Goal: Task Accomplishment & Management: Use online tool/utility

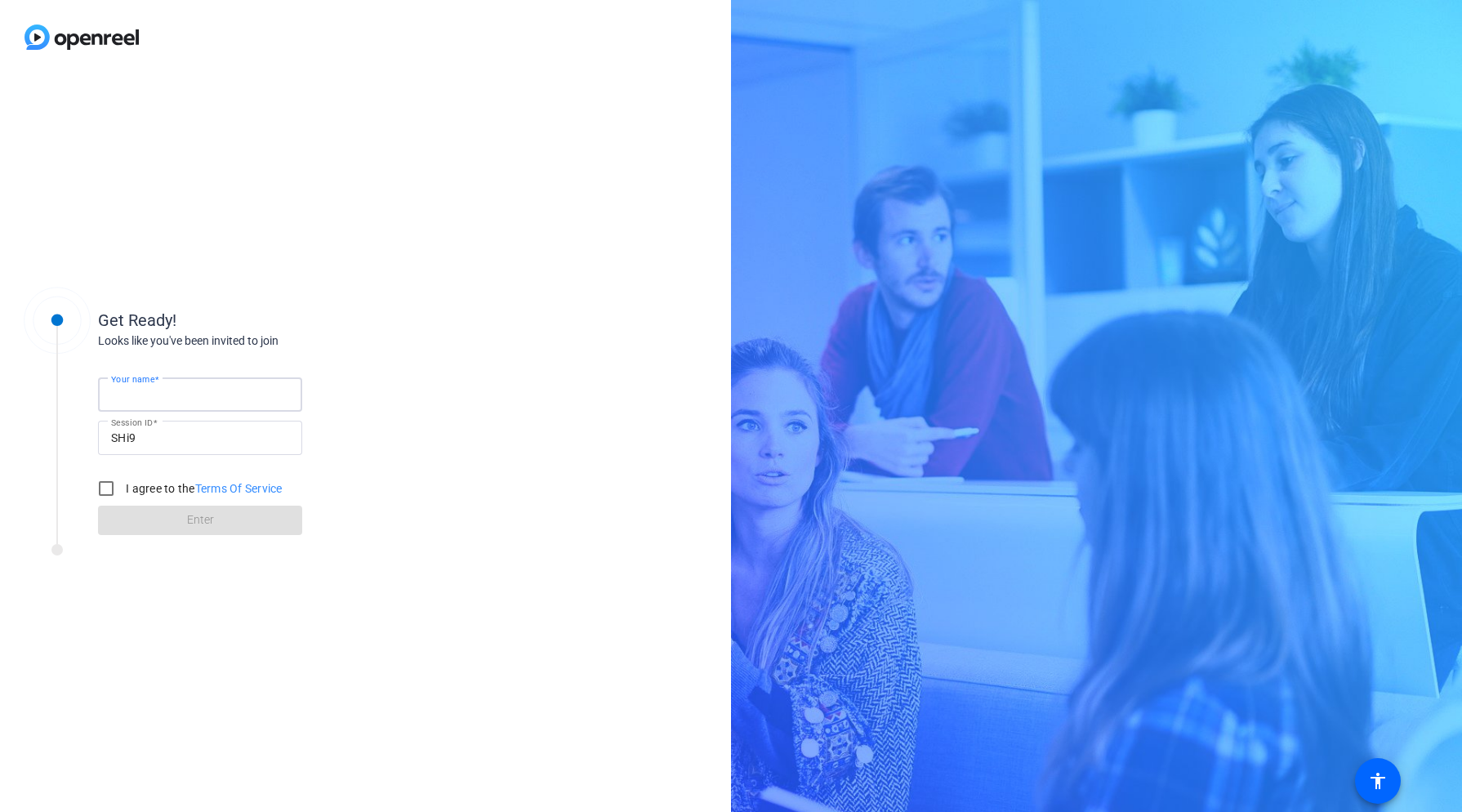
click at [191, 389] on input "Your name" at bounding box center [200, 394] width 178 height 20
type input "[PERSON_NAME]"
drag, startPoint x: 111, startPoint y: 488, endPoint x: 123, endPoint y: 505, distance: 20.8
click at [112, 489] on input "I agree to the Terms Of Service" at bounding box center [106, 488] width 33 height 33
checkbox input "true"
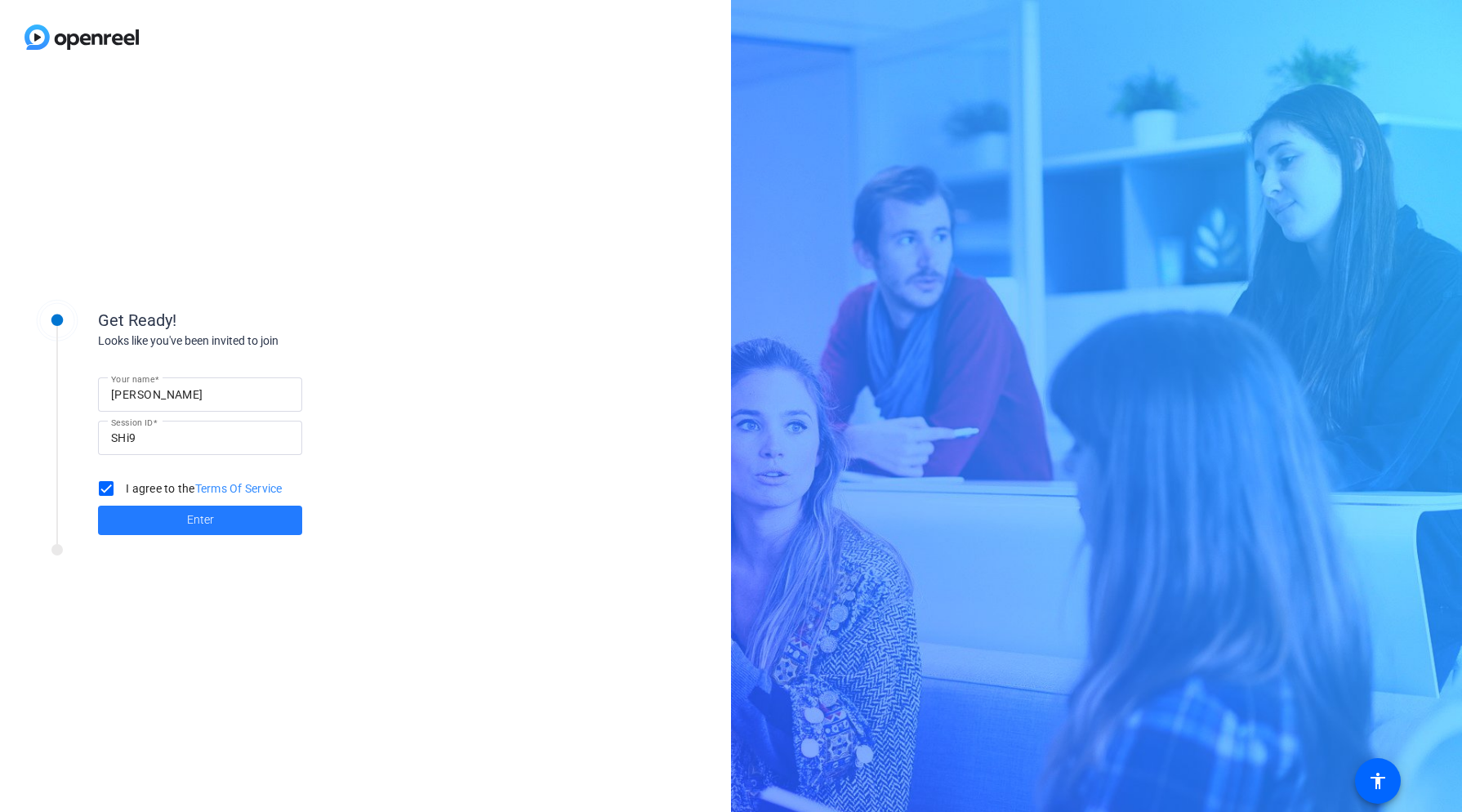
click at [144, 519] on span at bounding box center [200, 520] width 204 height 39
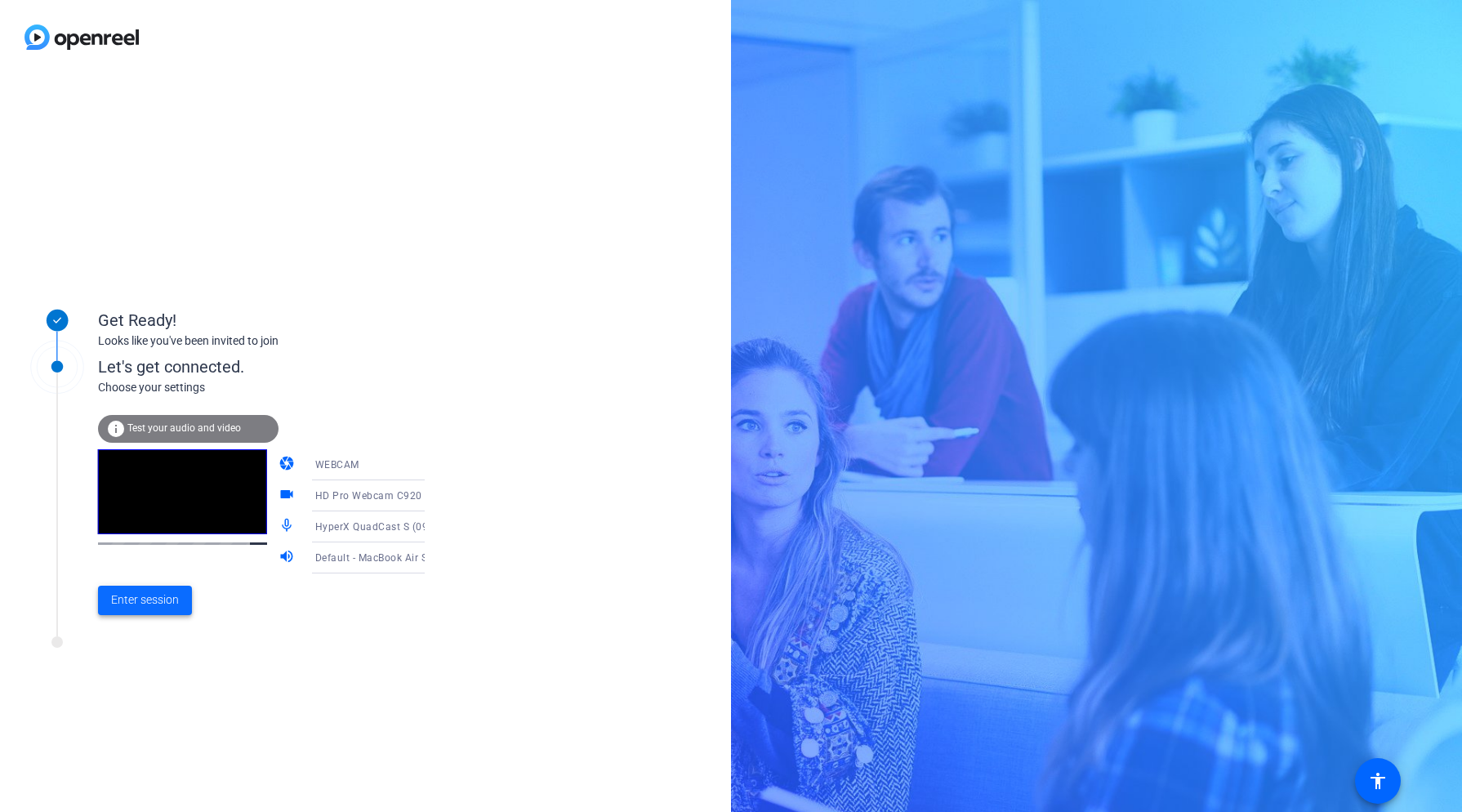
click at [133, 598] on span "Enter session" at bounding box center [145, 599] width 68 height 17
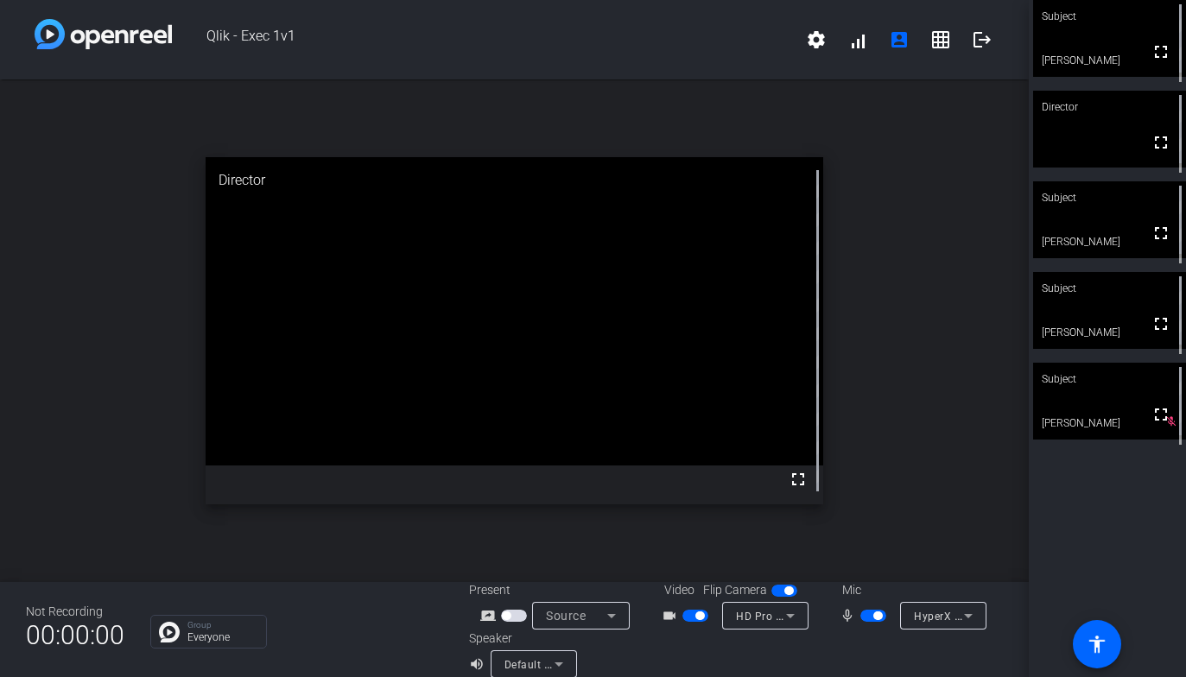
click at [869, 619] on span "button" at bounding box center [873, 616] width 26 height 12
click at [868, 618] on span "button" at bounding box center [865, 616] width 9 height 9
click at [520, 619] on div at bounding box center [515, 615] width 29 height 12
click at [510, 613] on span "button" at bounding box center [506, 615] width 9 height 9
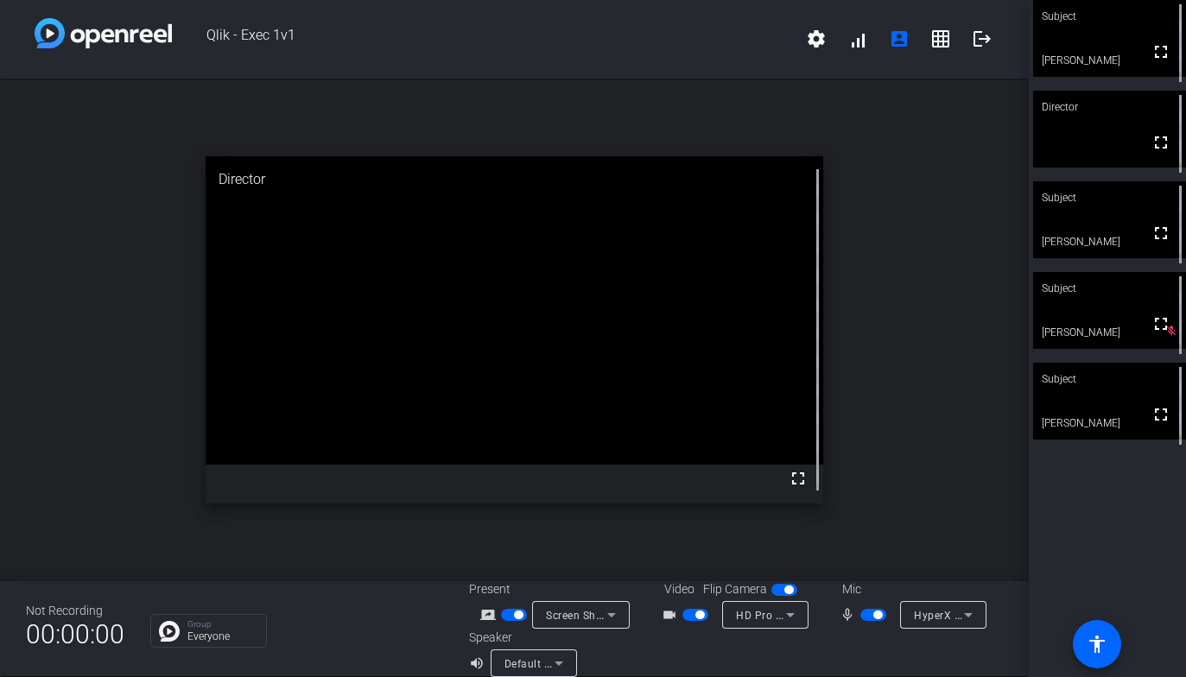
click at [518, 616] on span "button" at bounding box center [518, 615] width 9 height 9
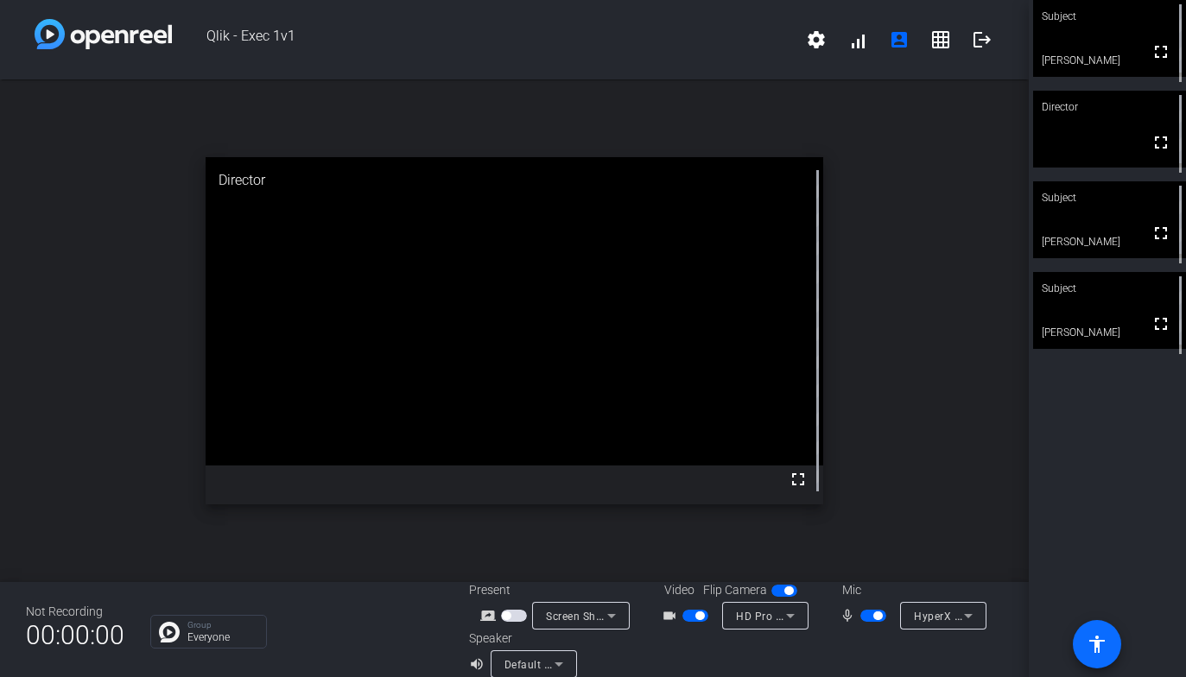
click at [1093, 648] on mat-icon "accessibility" at bounding box center [1097, 644] width 21 height 21
